Goal: Information Seeking & Learning: Understand process/instructions

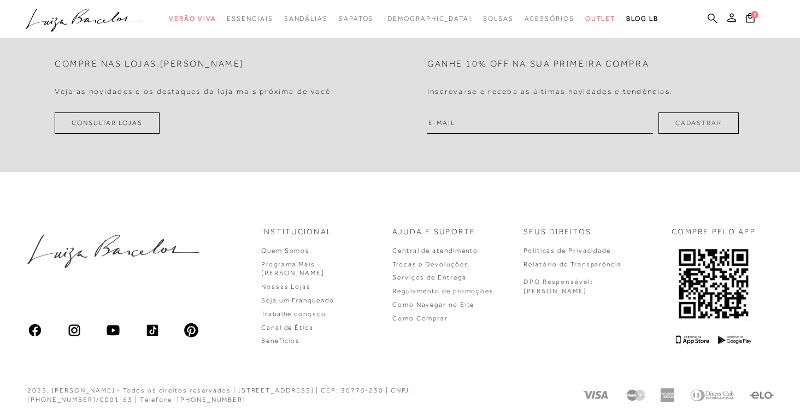
click at [756, 10] on ul ".a{fill-rule:evenodd;} Verão Viva Em alta Favoritos das Influenciadoras Apostas…" at bounding box center [392, 19] width 732 height 20
click at [752, 19] on icon at bounding box center [750, 18] width 9 height 10
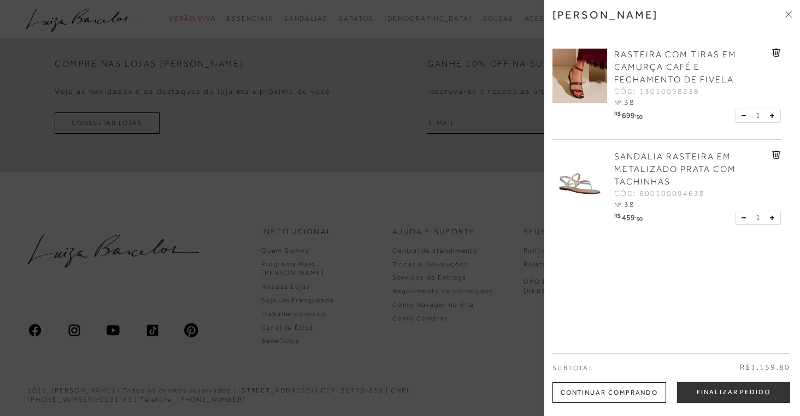
click at [790, 14] on icon at bounding box center [788, 14] width 7 height 7
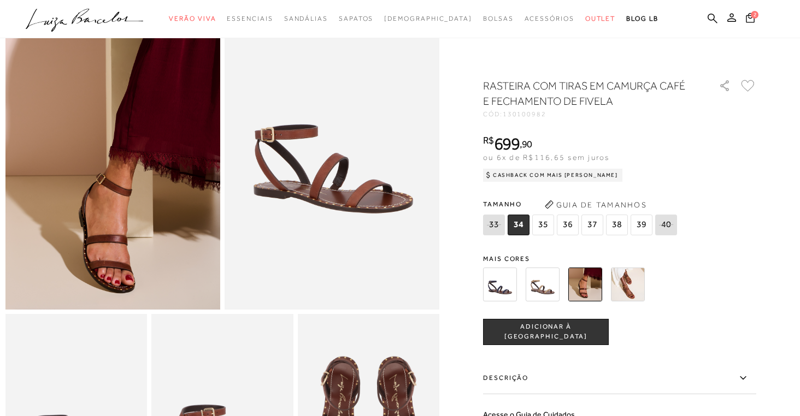
scroll to position [90, 0]
click at [113, 240] on img at bounding box center [112, 149] width 215 height 322
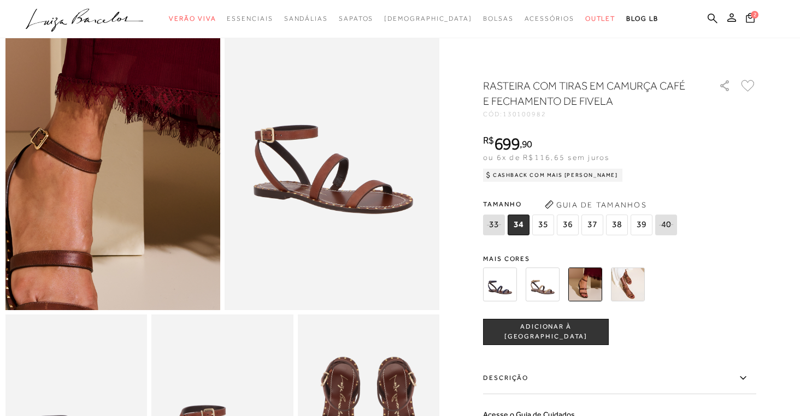
click at [162, 220] on img at bounding box center [64, 78] width 430 height 644
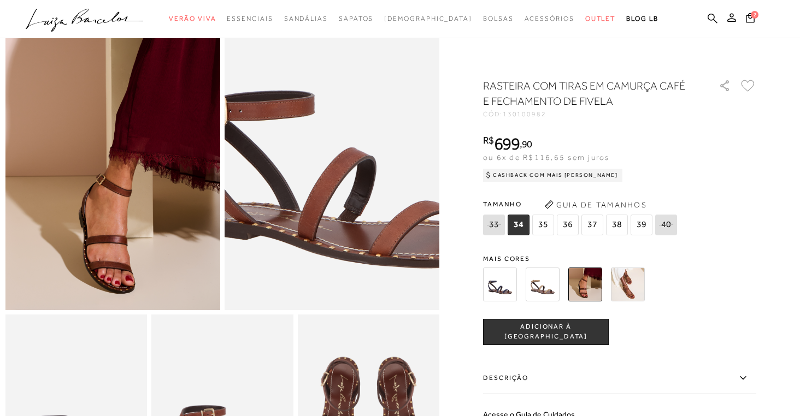
click at [321, 160] on img at bounding box center [343, 138] width 430 height 644
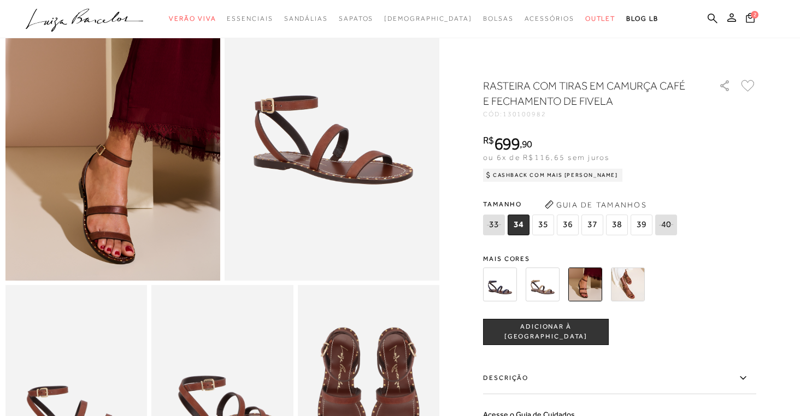
scroll to position [120, 0]
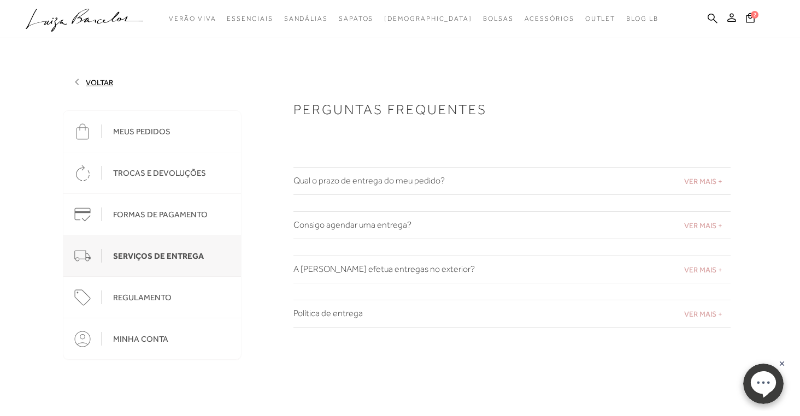
click at [411, 175] on div "VER MAIS + Qual o prazo de entrega do meu pedido?" at bounding box center [511, 181] width 437 height 28
